Goal: Task Accomplishment & Management: Complete application form

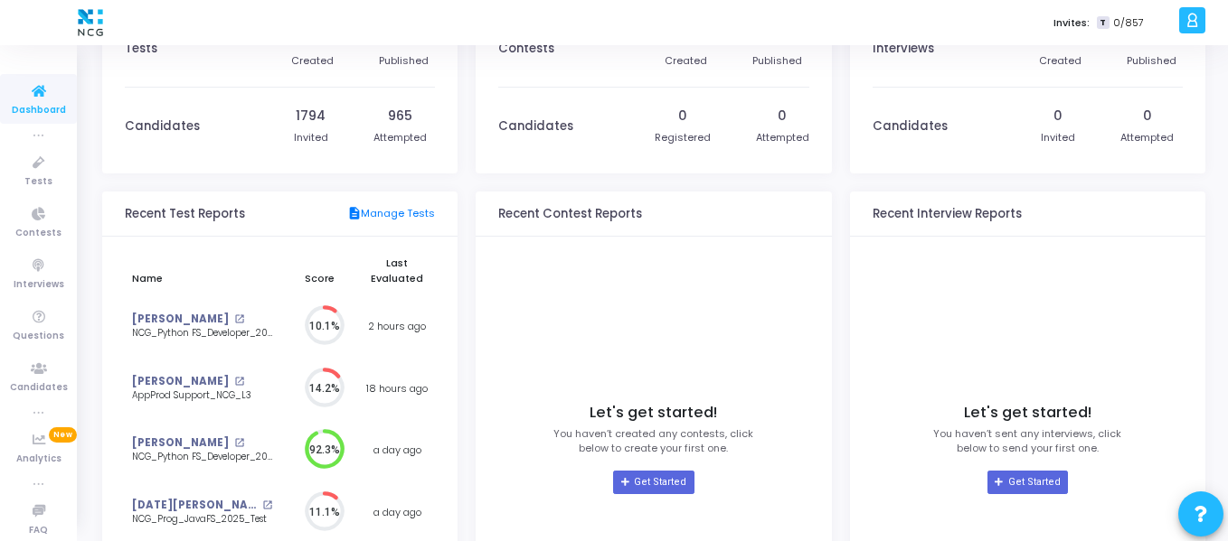
scroll to position [59, 0]
click at [30, 175] on span "Tests" at bounding box center [38, 181] width 28 height 15
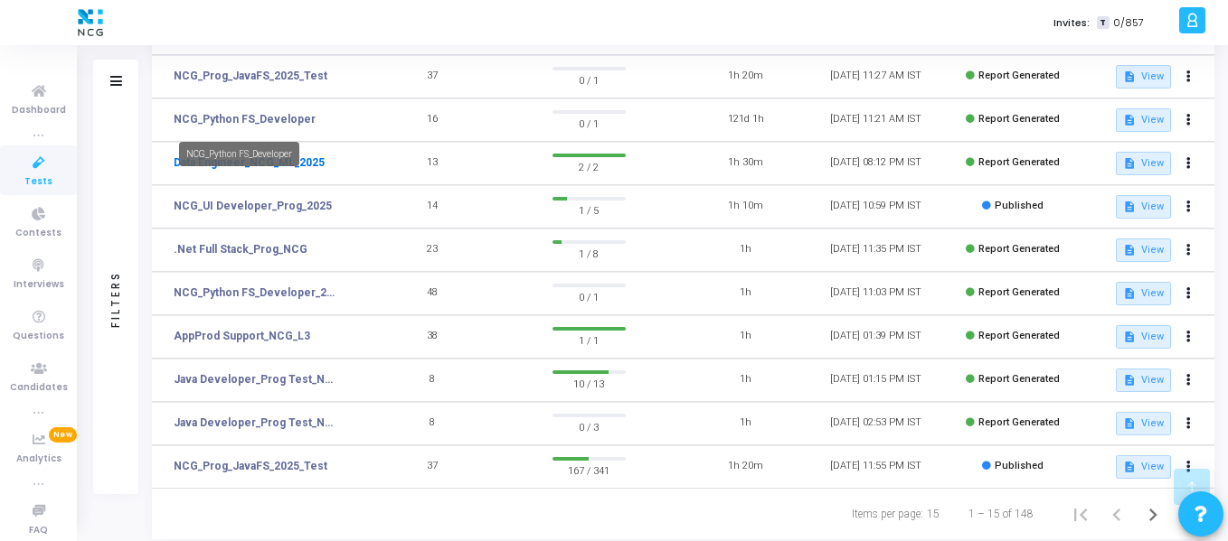
scroll to position [375, 0]
drag, startPoint x: 292, startPoint y: 466, endPoint x: 277, endPoint y: 466, distance: 15.4
click at [277, 466] on link "NCG_Prog_JavaFS_2025_Test" at bounding box center [251, 467] width 154 height 16
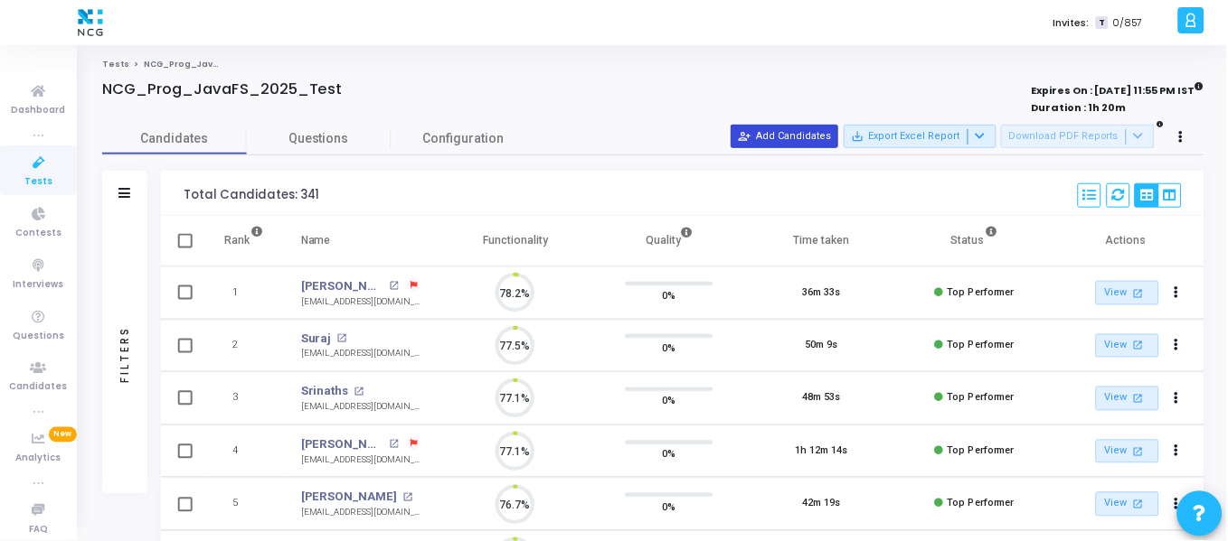
click at [839, 134] on button "person_add_alt Add Candidates" at bounding box center [785, 137] width 108 height 24
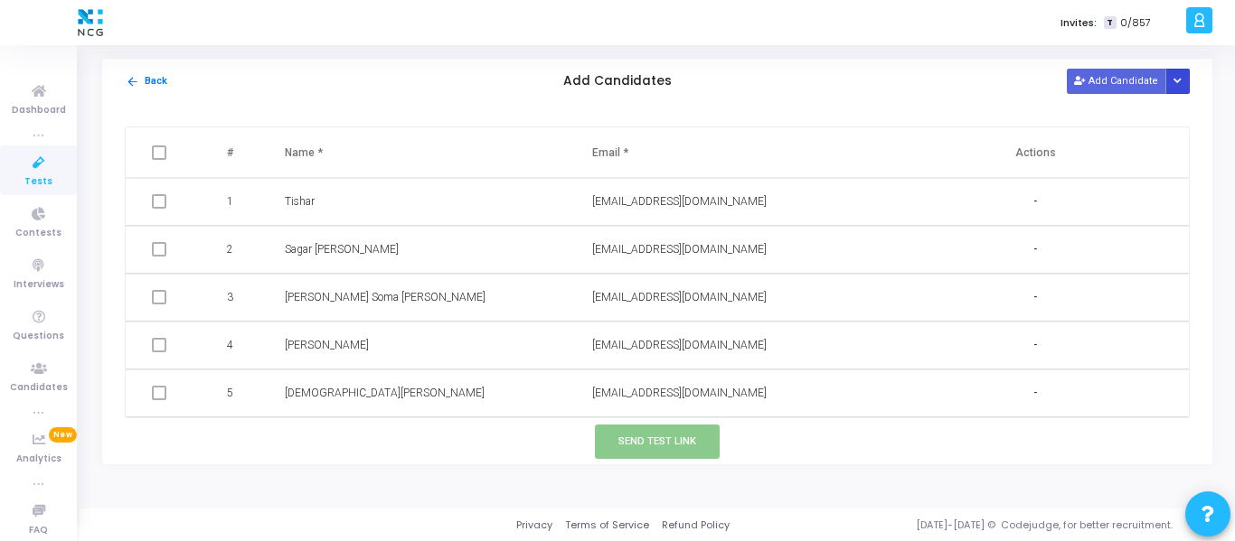
click at [1174, 92] on button "Button group with nested dropdown" at bounding box center [1177, 81] width 25 height 24
click at [1139, 125] on button "Upload Candidate List" at bounding box center [1112, 116] width 138 height 24
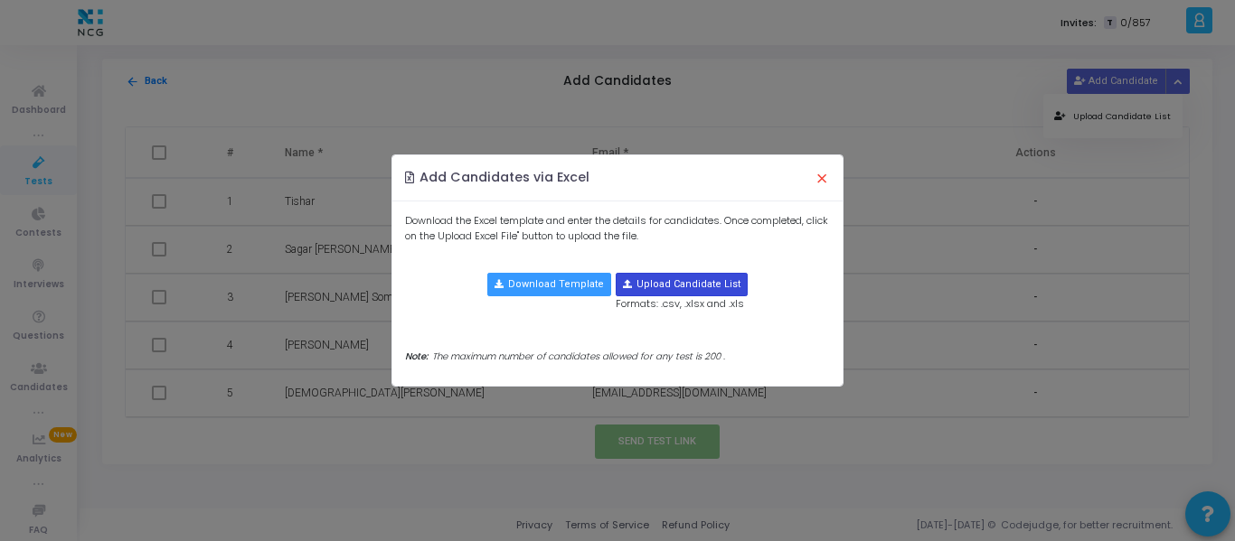
click at [696, 287] on input "file" at bounding box center [681, 285] width 130 height 22
type input "C:\fakepath\CodeJudge Test_Java.csv"
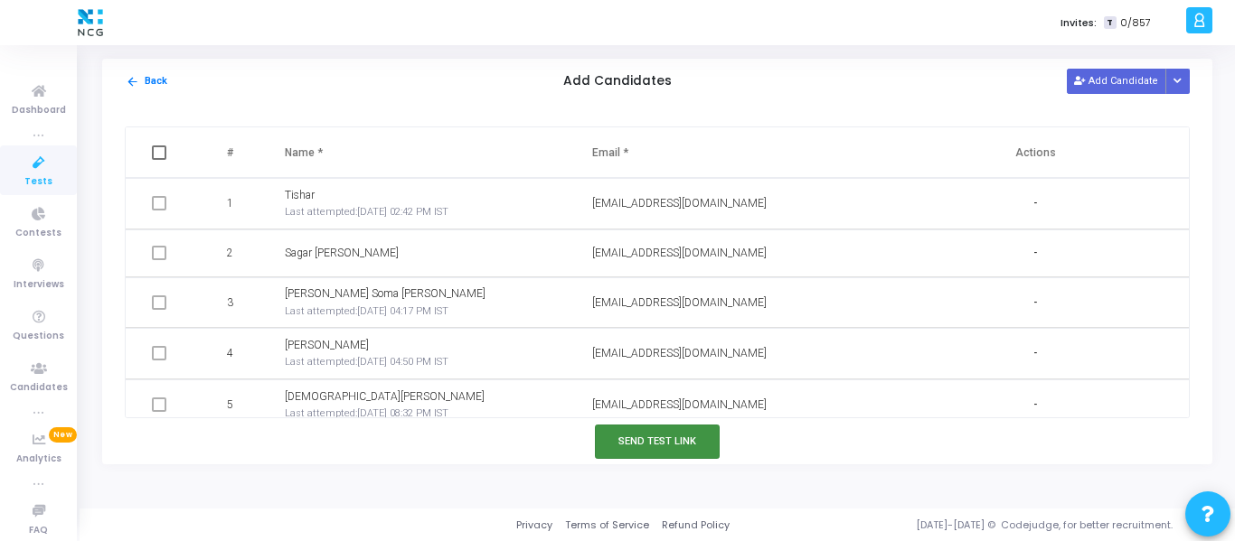
click at [673, 445] on button "Send Test Link" at bounding box center [657, 441] width 125 height 33
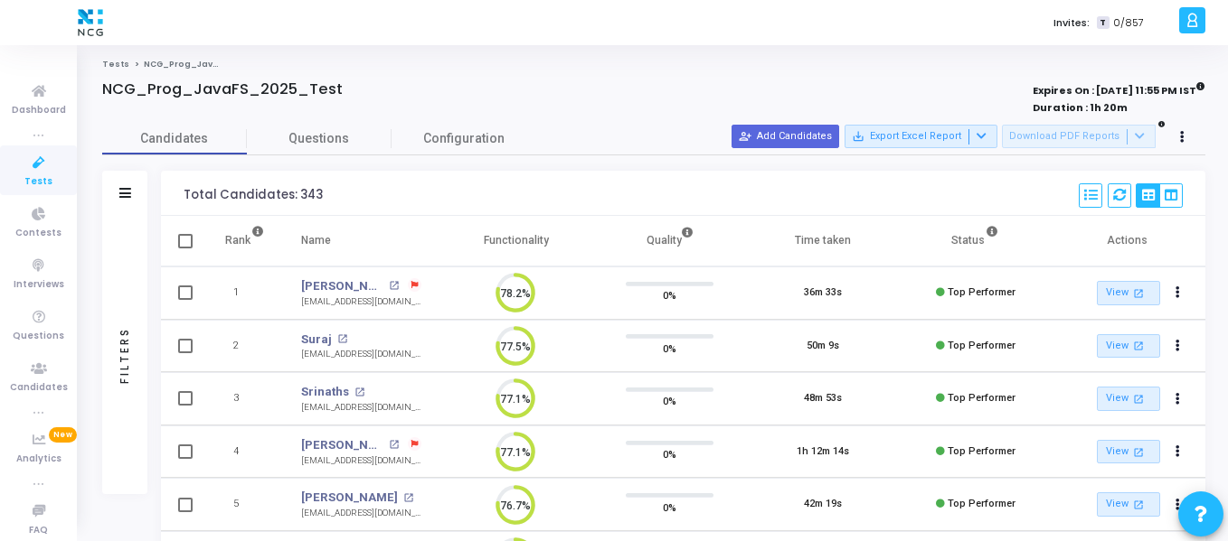
click at [25, 182] on span "Tests" at bounding box center [38, 181] width 28 height 15
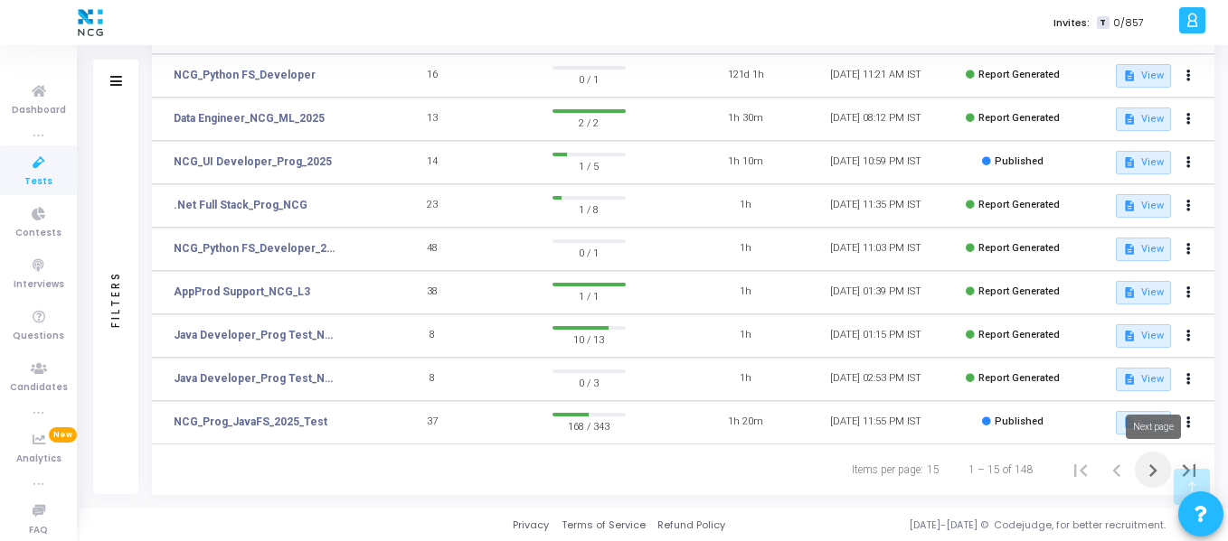
click at [1154, 474] on icon "Next page" at bounding box center [1152, 470] width 25 height 25
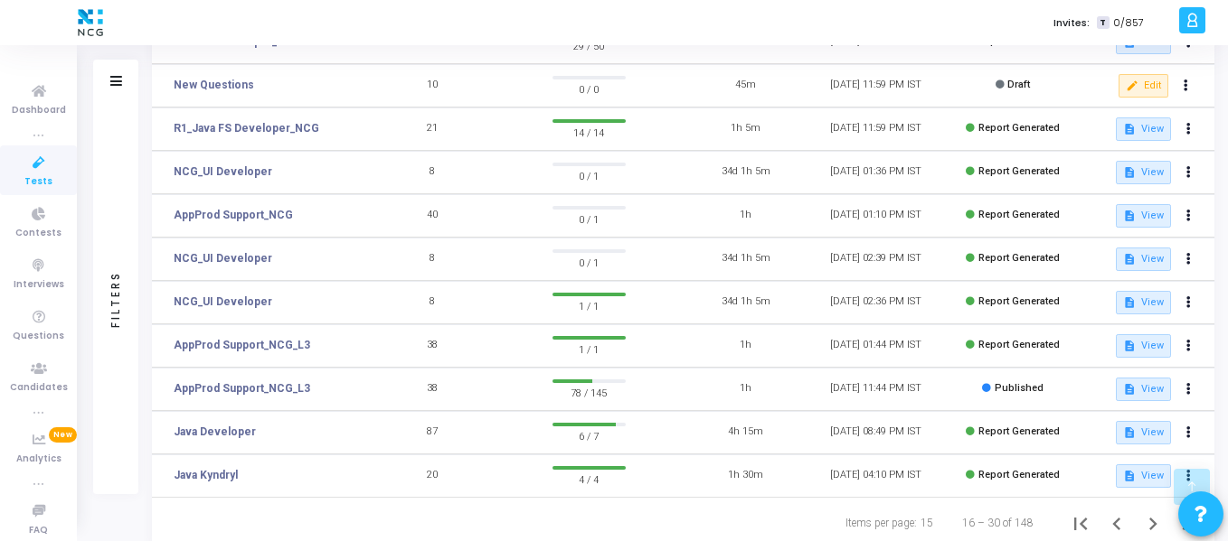
scroll to position [368, 0]
click at [273, 381] on link "AppProd Support_NCG_L3" at bounding box center [242, 388] width 136 height 16
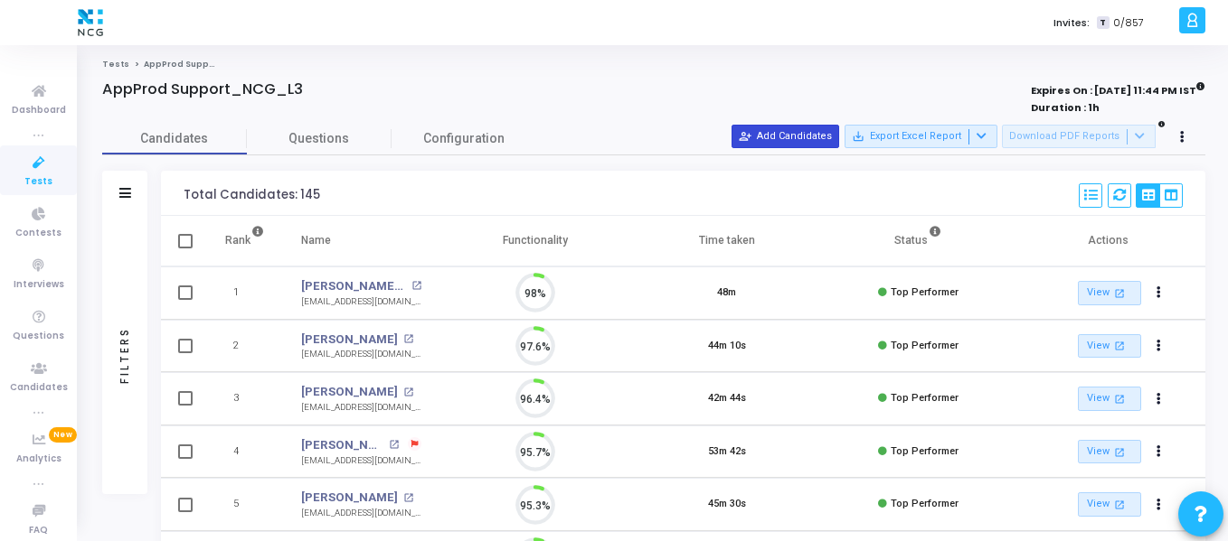
scroll to position [38, 46]
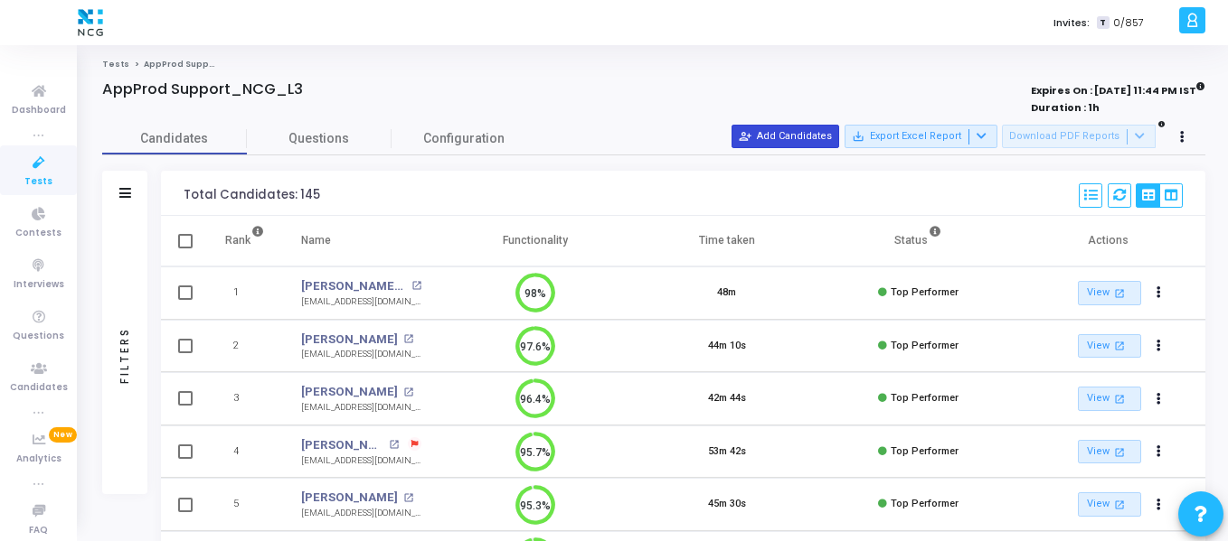
click at [790, 132] on button "person_add_alt Add Candidates" at bounding box center [785, 137] width 108 height 24
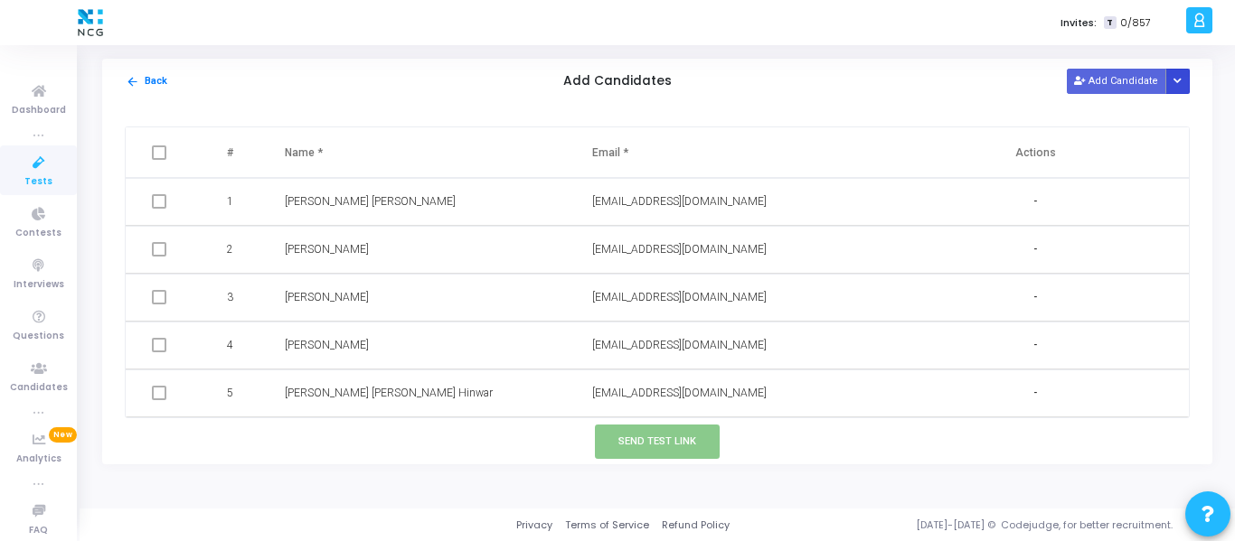
click at [1181, 82] on icon "Button group with nested dropdown" at bounding box center [1177, 81] width 8 height 9
click at [1123, 121] on button "Upload Candidate List" at bounding box center [1112, 116] width 138 height 24
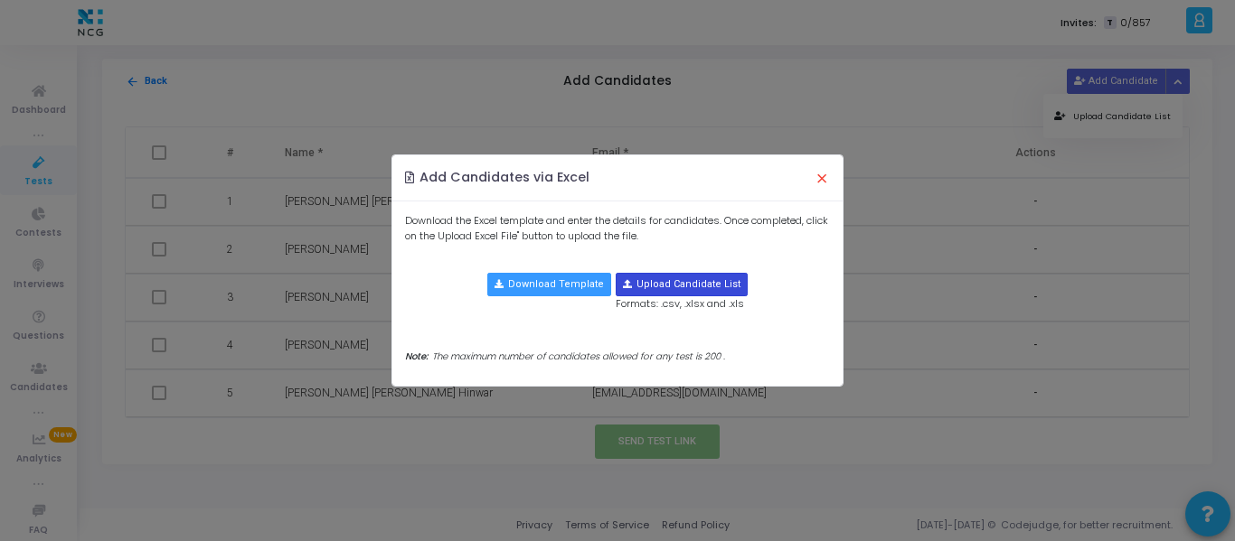
click at [684, 289] on input "file" at bounding box center [681, 285] width 130 height 22
type input "C:\fakepath\CodeJudge Test _Prod Support.csv"
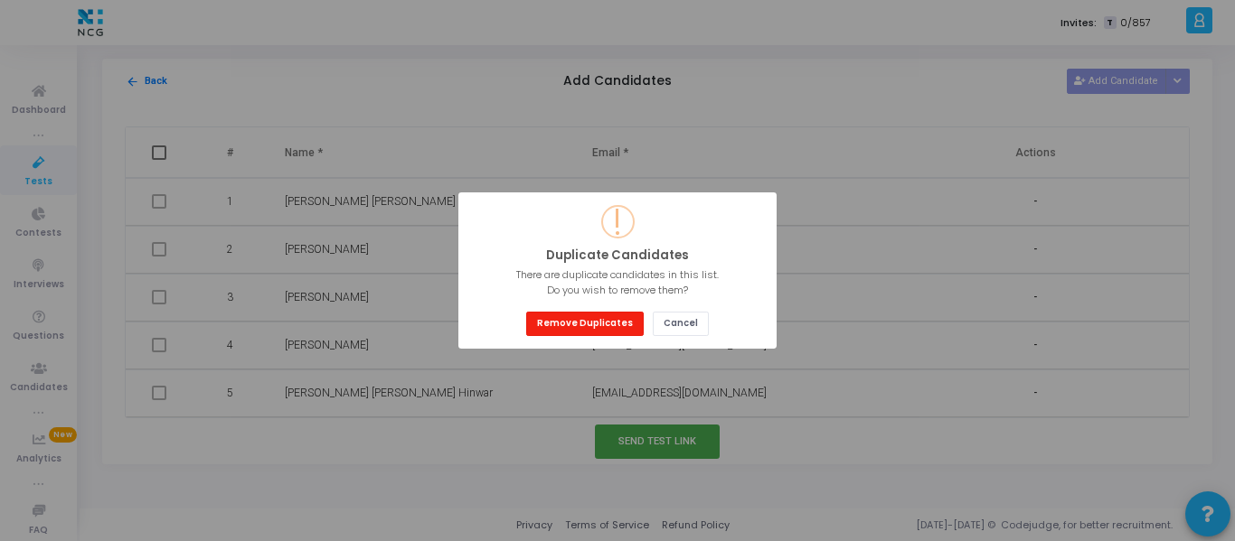
click at [599, 323] on button "Remove Duplicates" at bounding box center [585, 324] width 118 height 24
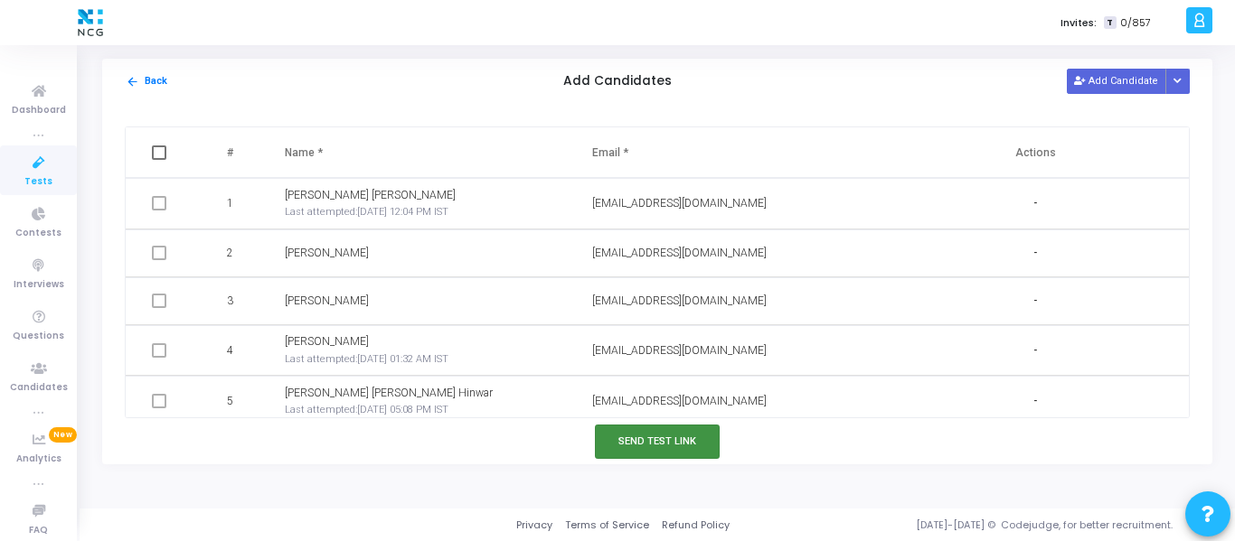
click at [652, 431] on button "Send Test Link" at bounding box center [657, 441] width 125 height 33
